Goal: Transaction & Acquisition: Purchase product/service

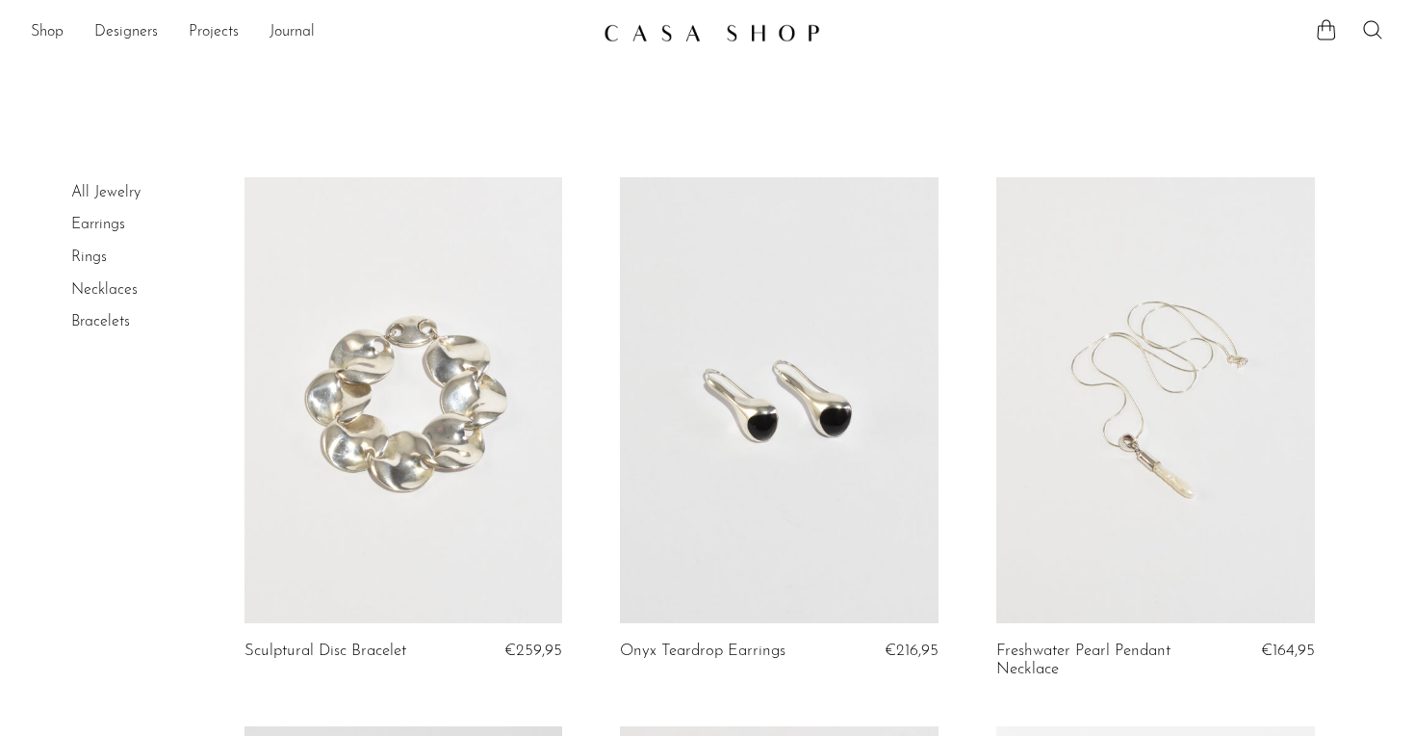
click at [1194, 470] on link at bounding box center [1156, 400] width 319 height 446
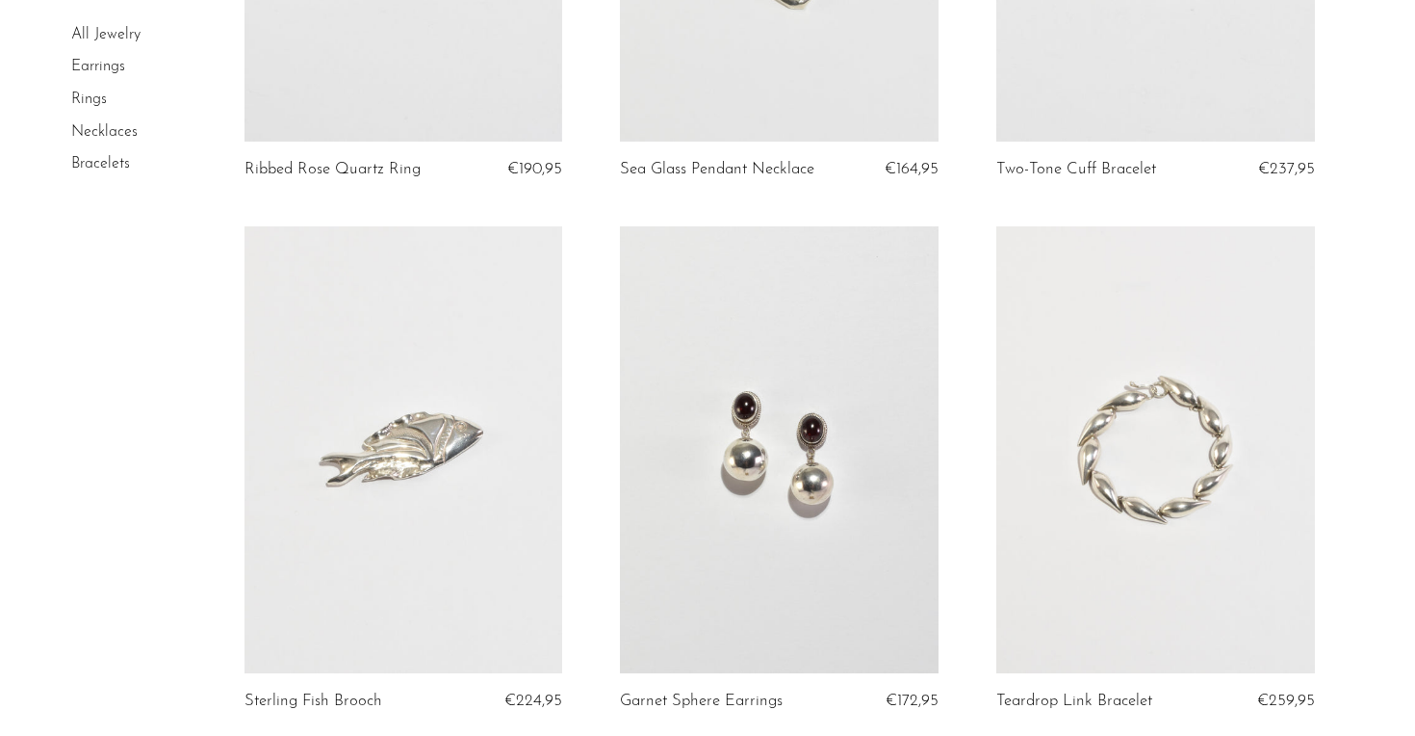
scroll to position [2100, 0]
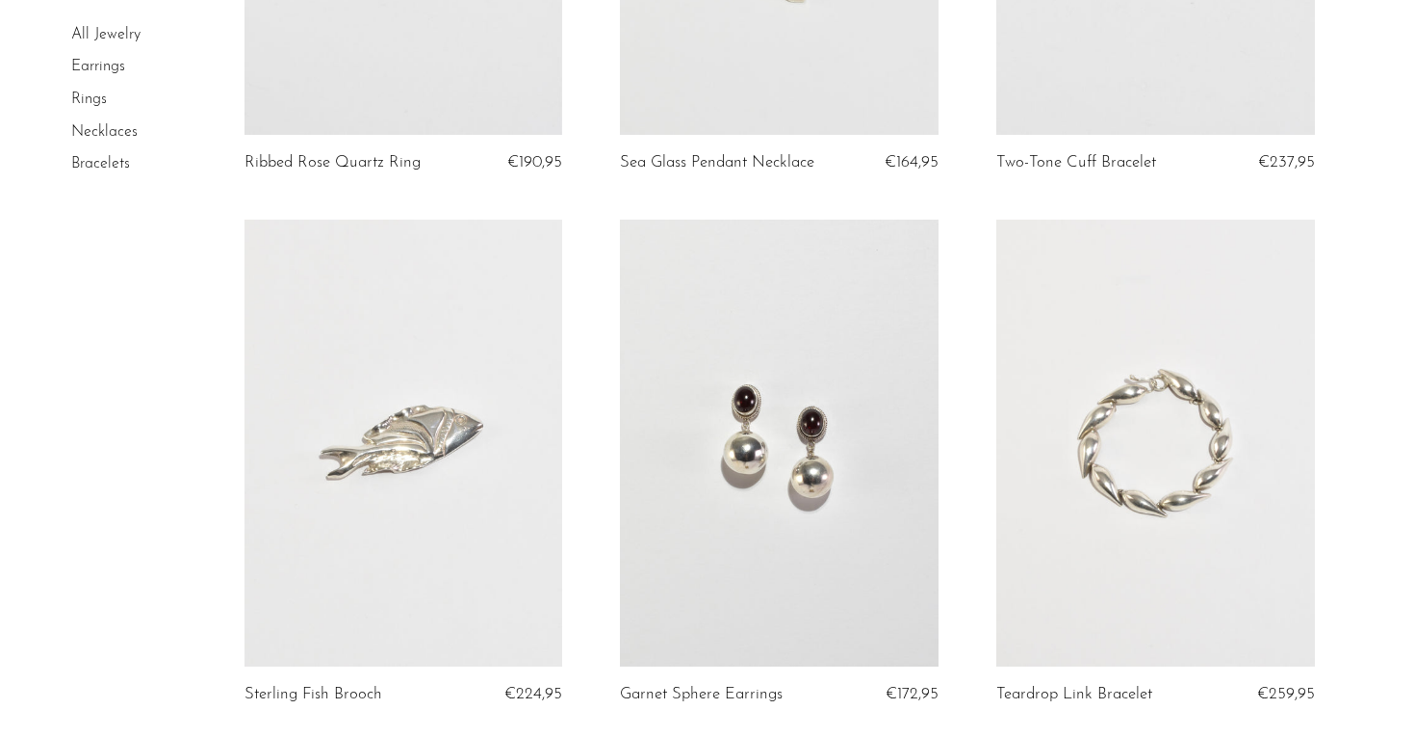
click at [580, 298] on article "Sterling Fish Brooch €224,95" at bounding box center [404, 485] width 376 height 531
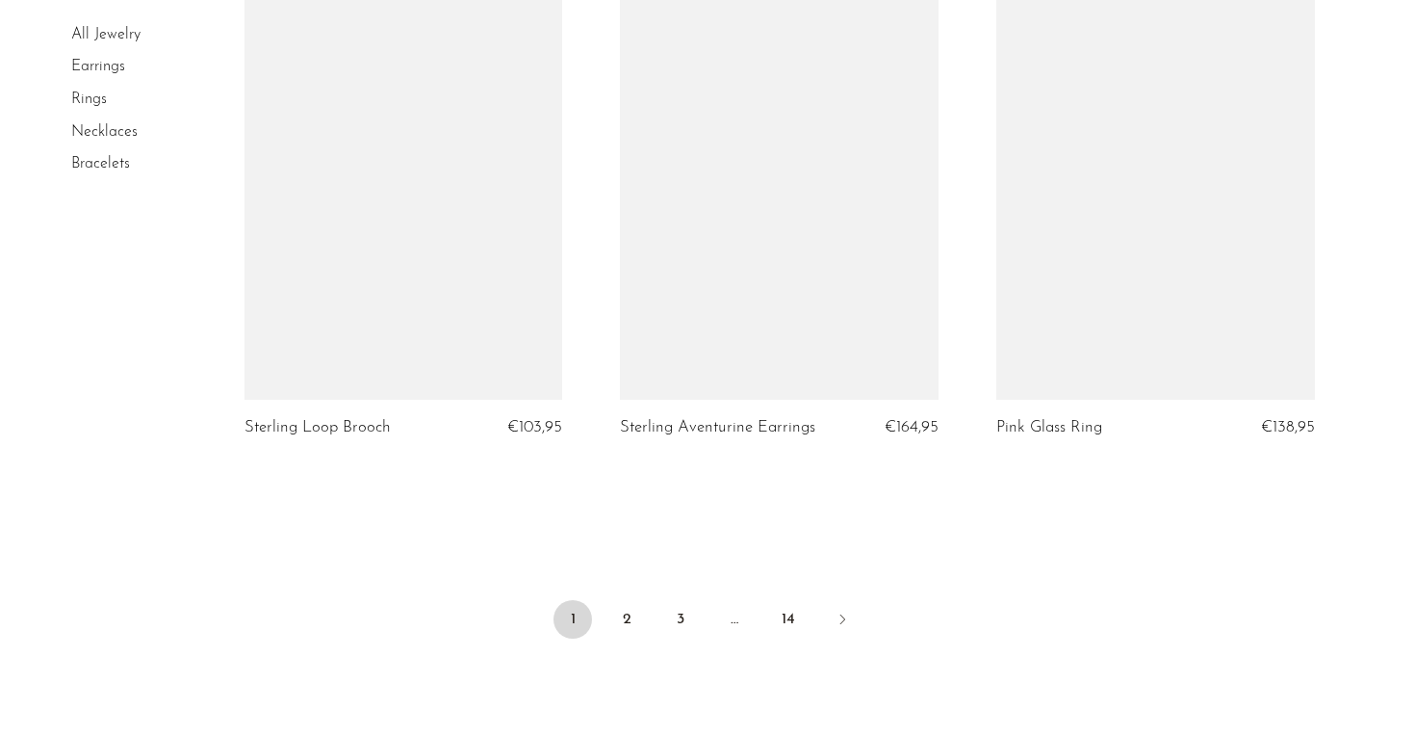
scroll to position [6282, 0]
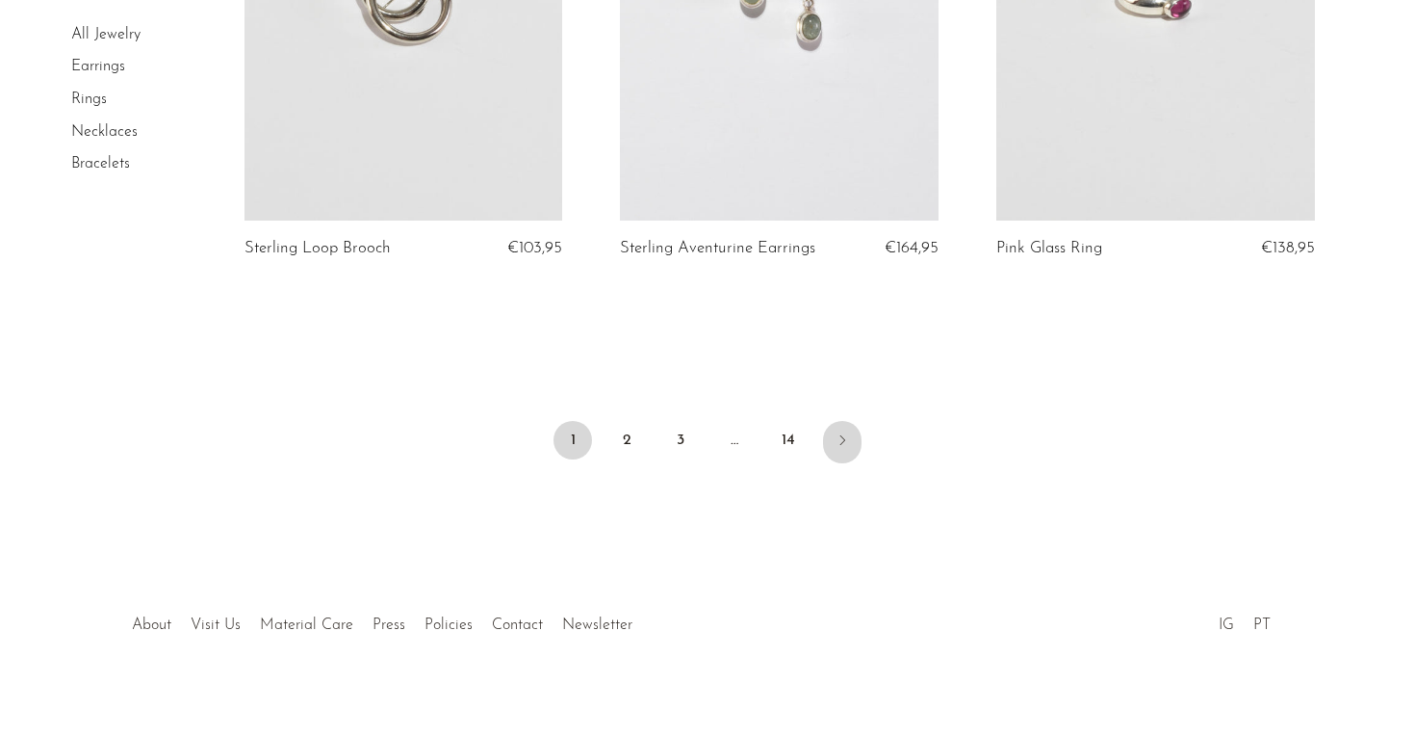
click at [847, 432] on icon "Next" at bounding box center [842, 439] width 15 height 15
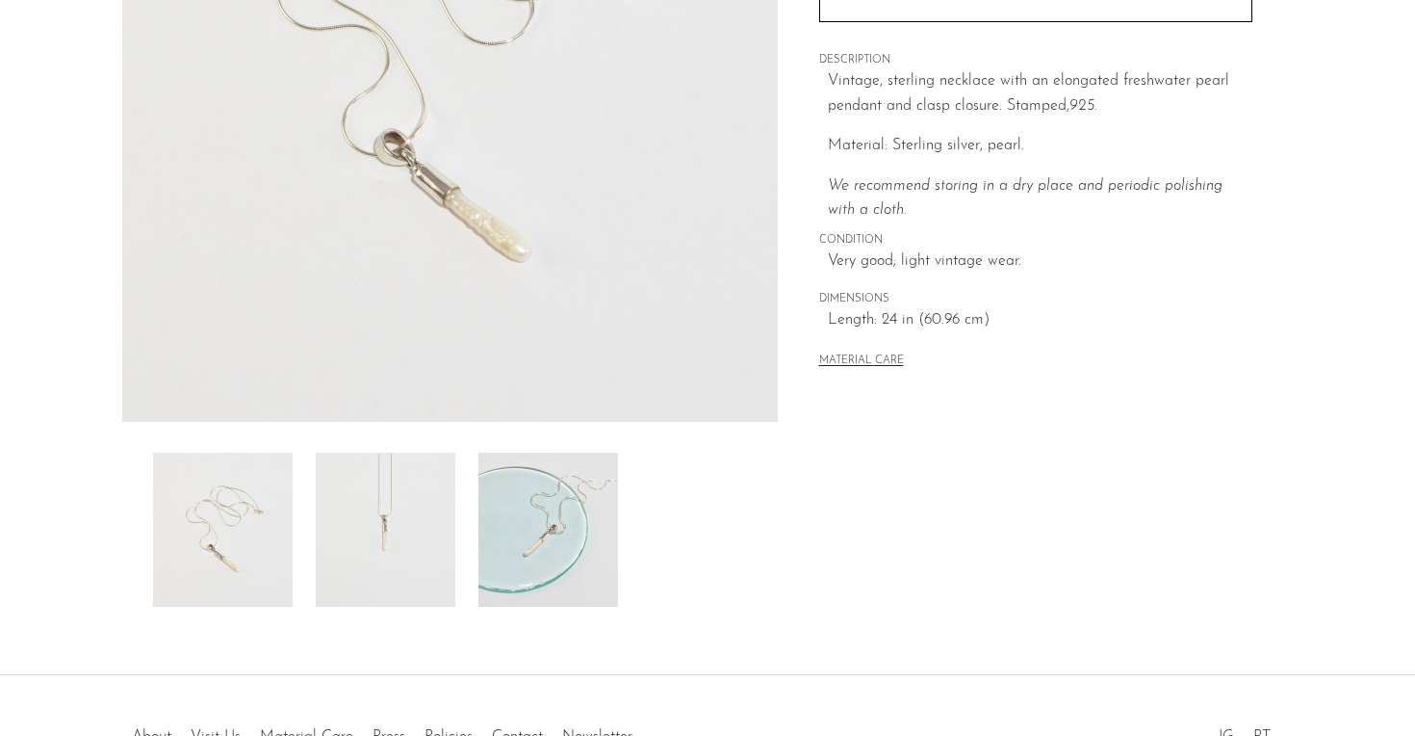
scroll to position [384, 0]
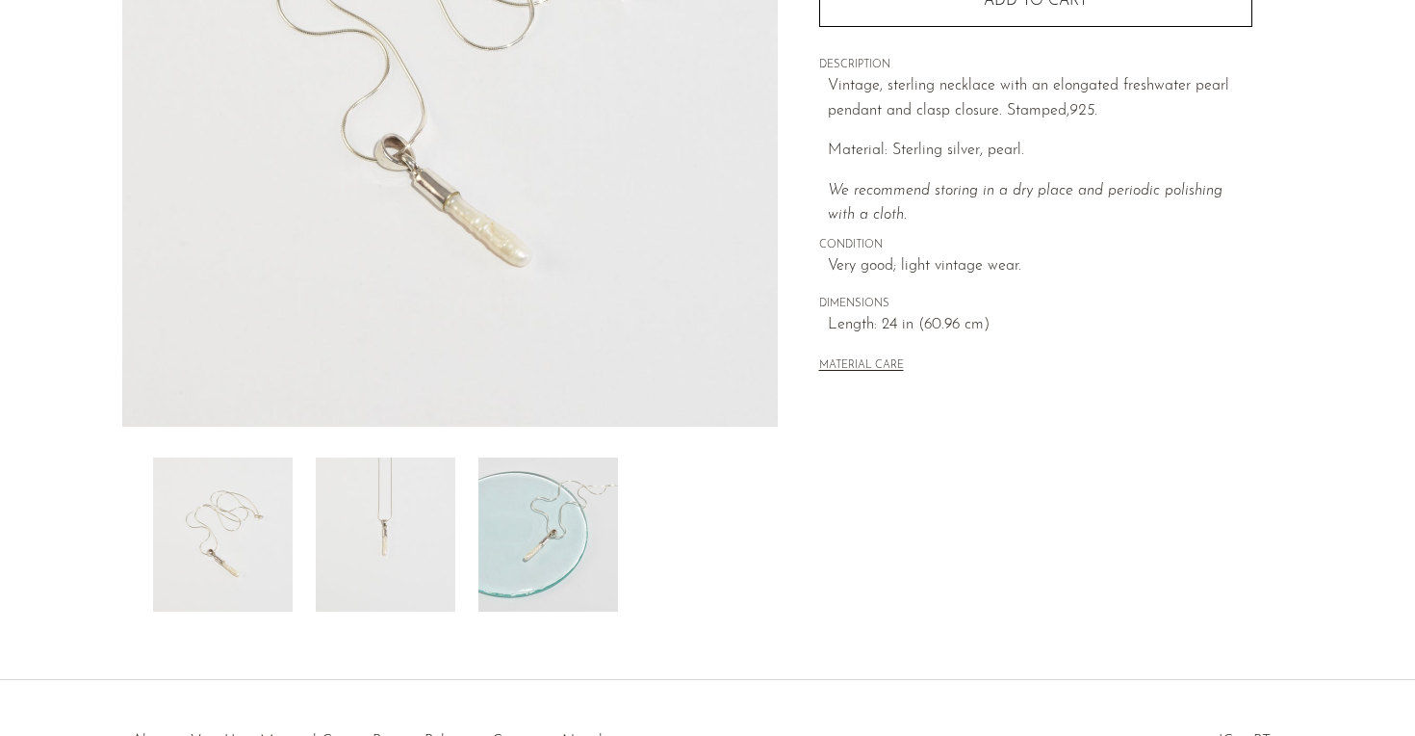
click at [234, 501] on img at bounding box center [223, 534] width 140 height 154
click at [234, 543] on img at bounding box center [223, 534] width 140 height 154
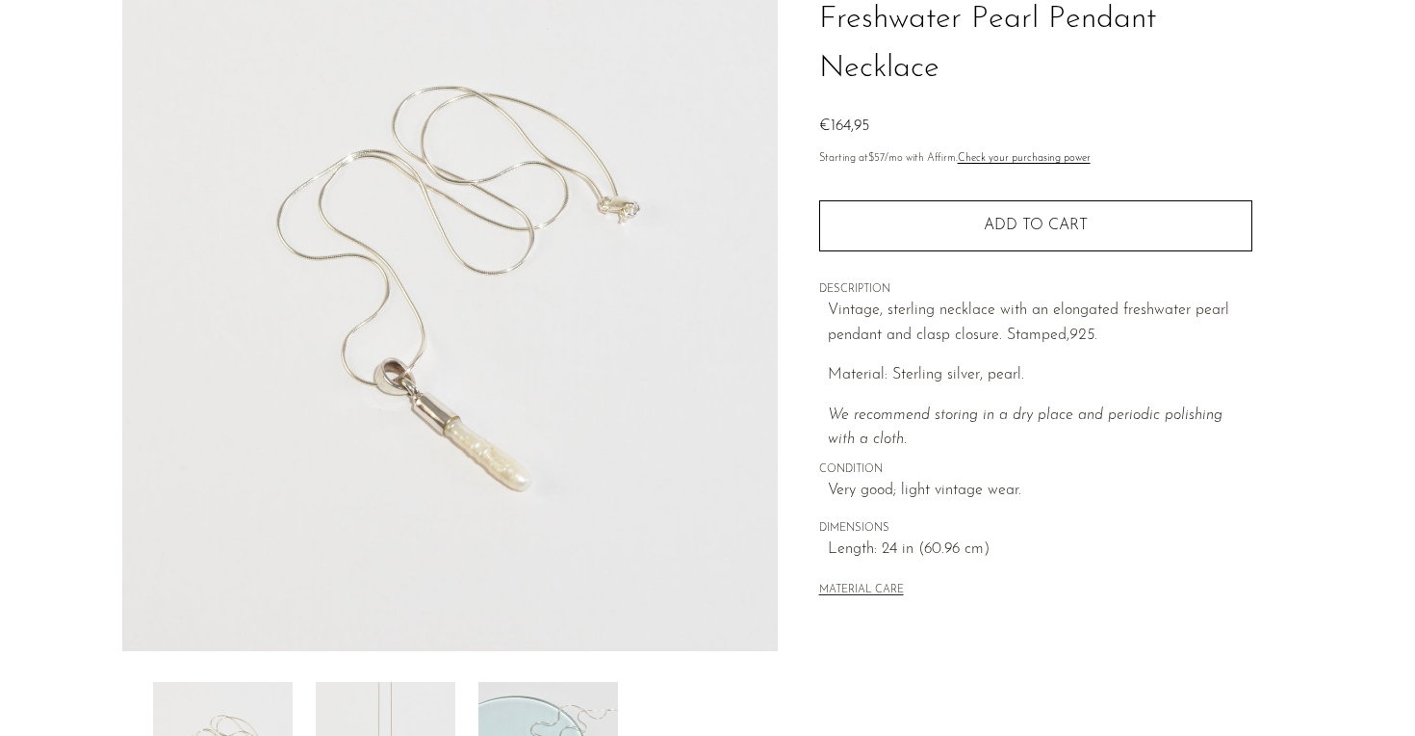
scroll to position [0, 0]
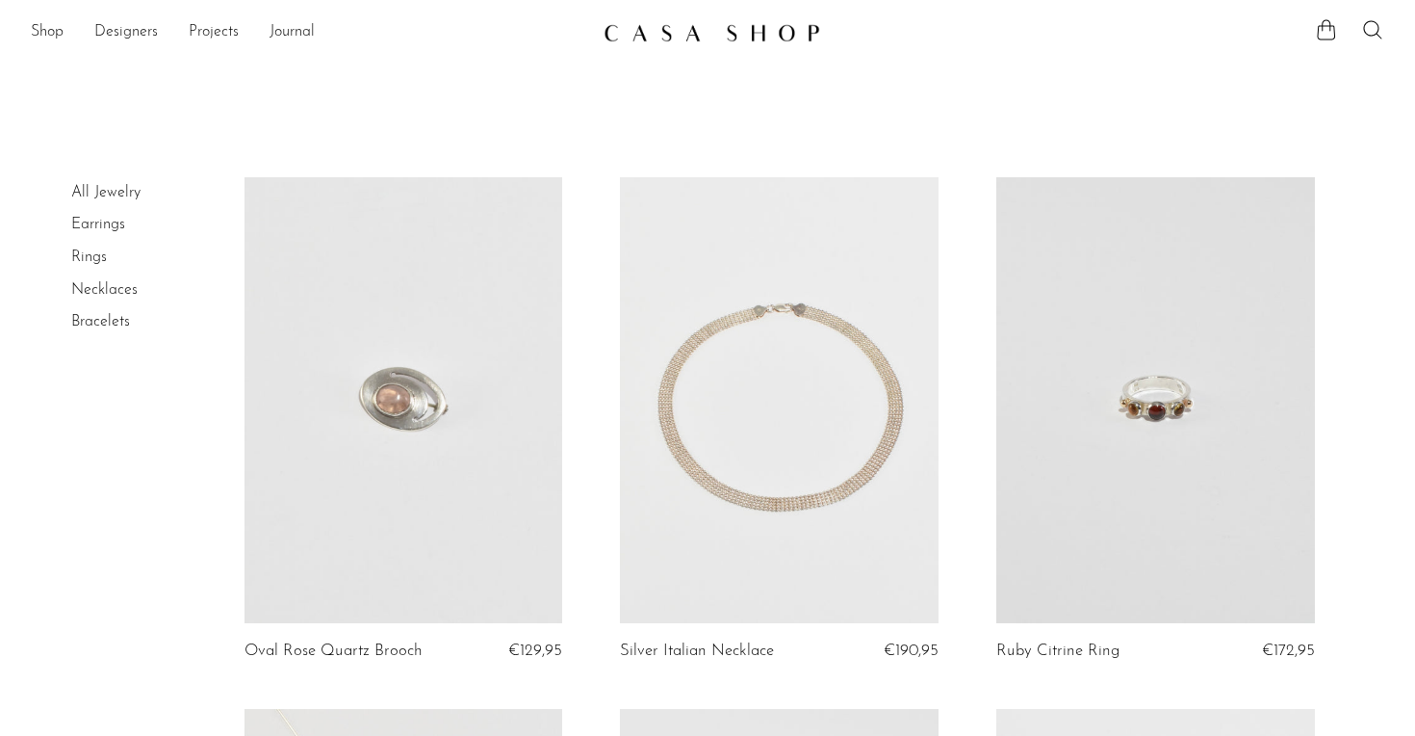
click at [968, 349] on article "Ruby Citrine Ring €172,95" at bounding box center [1156, 442] width 376 height 531
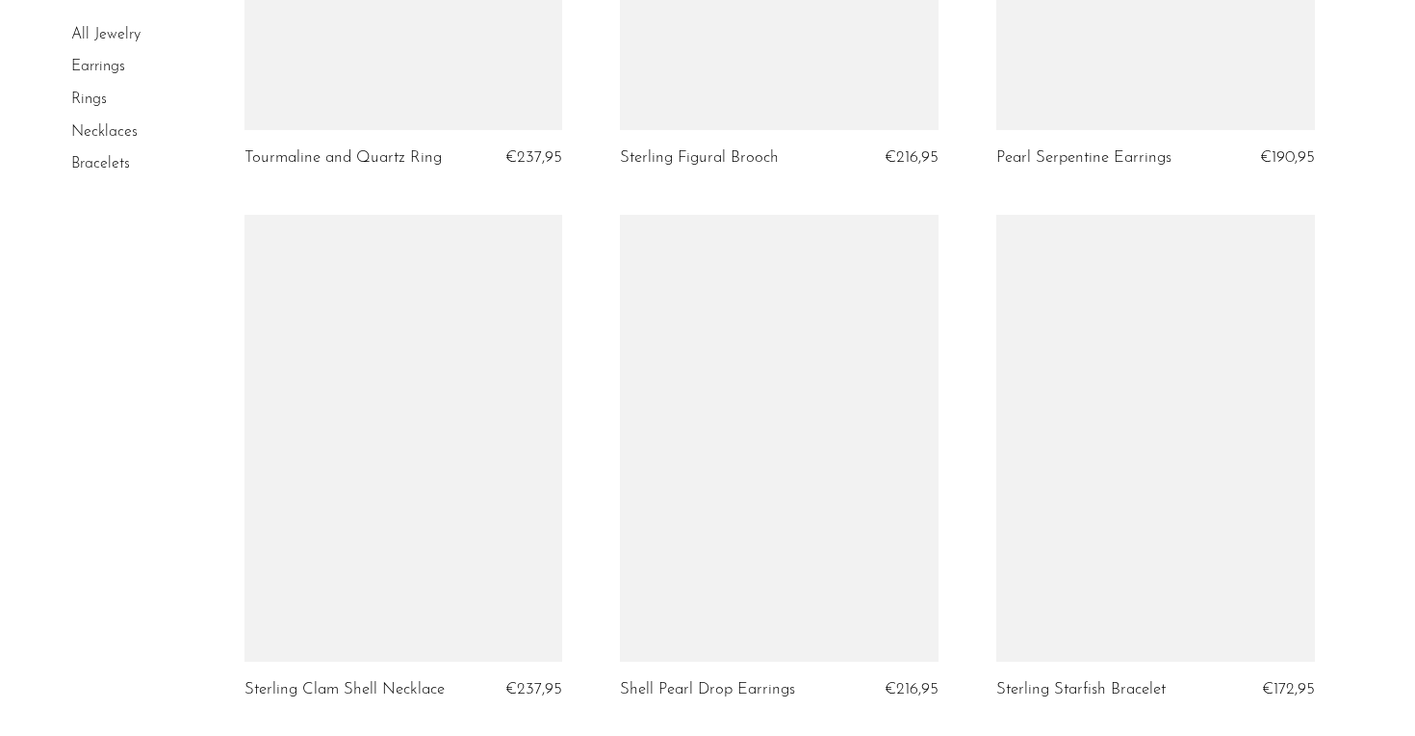
scroll to position [5878, 0]
